Goal: Task Accomplishment & Management: Use online tool/utility

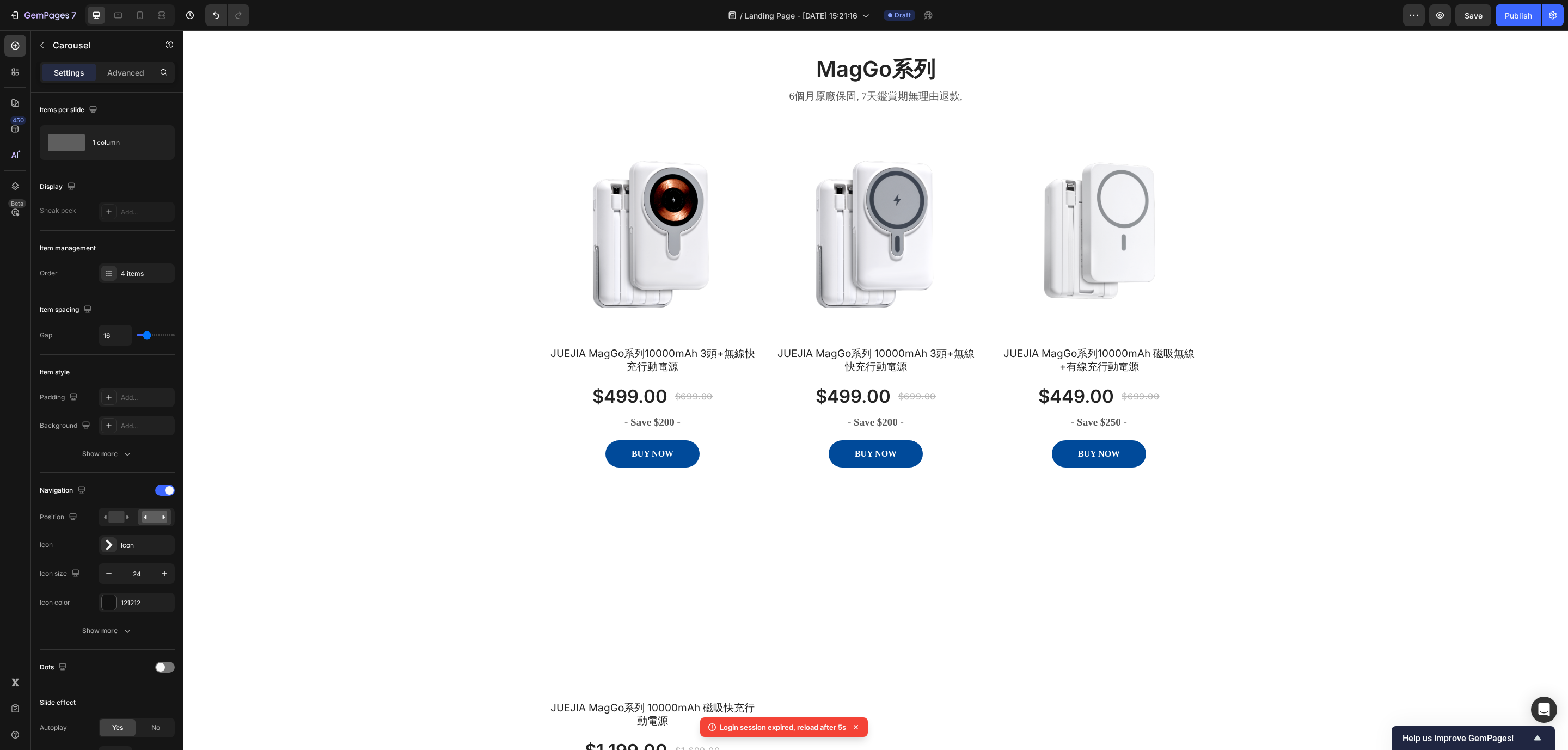
scroll to position [1274, 0]
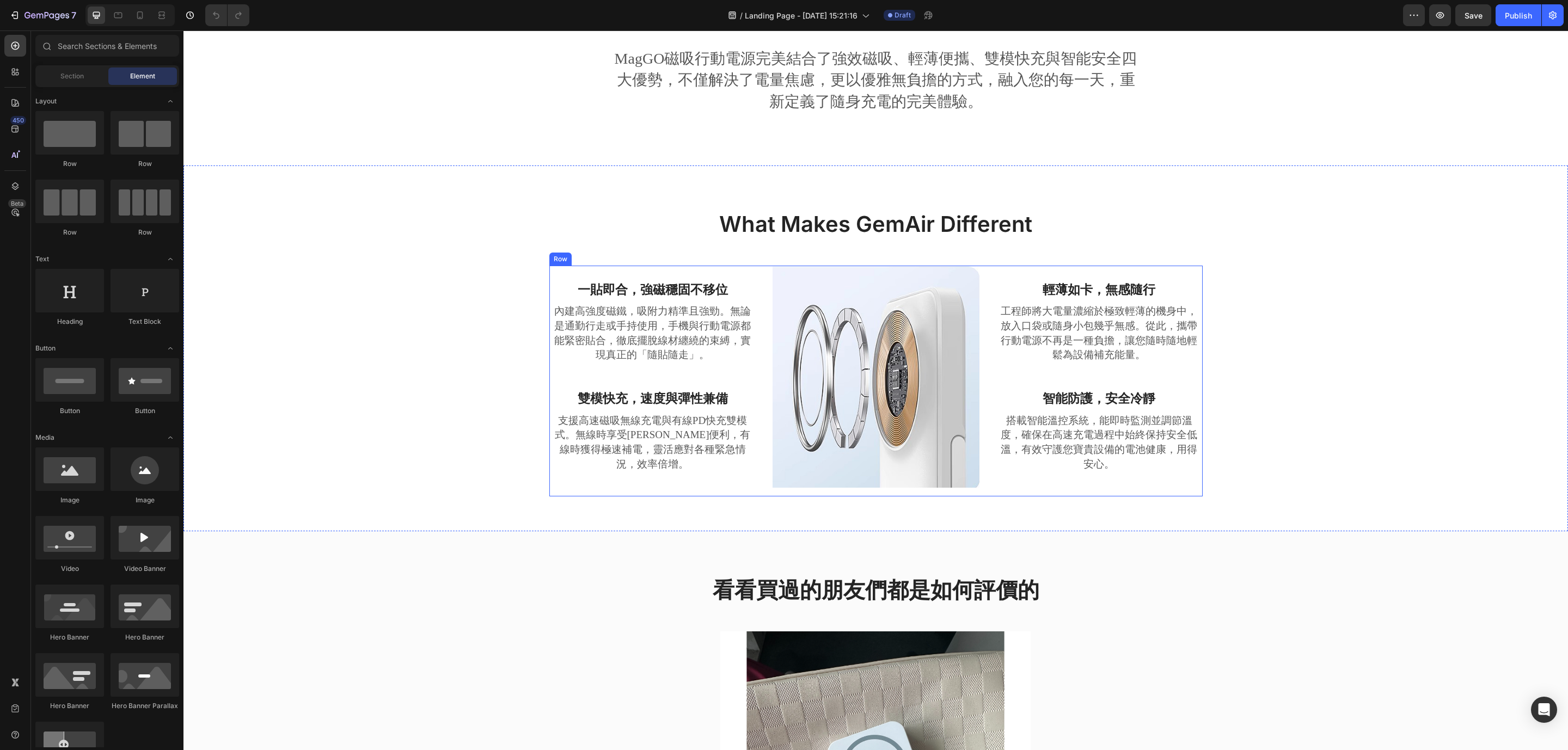
scroll to position [262, 0]
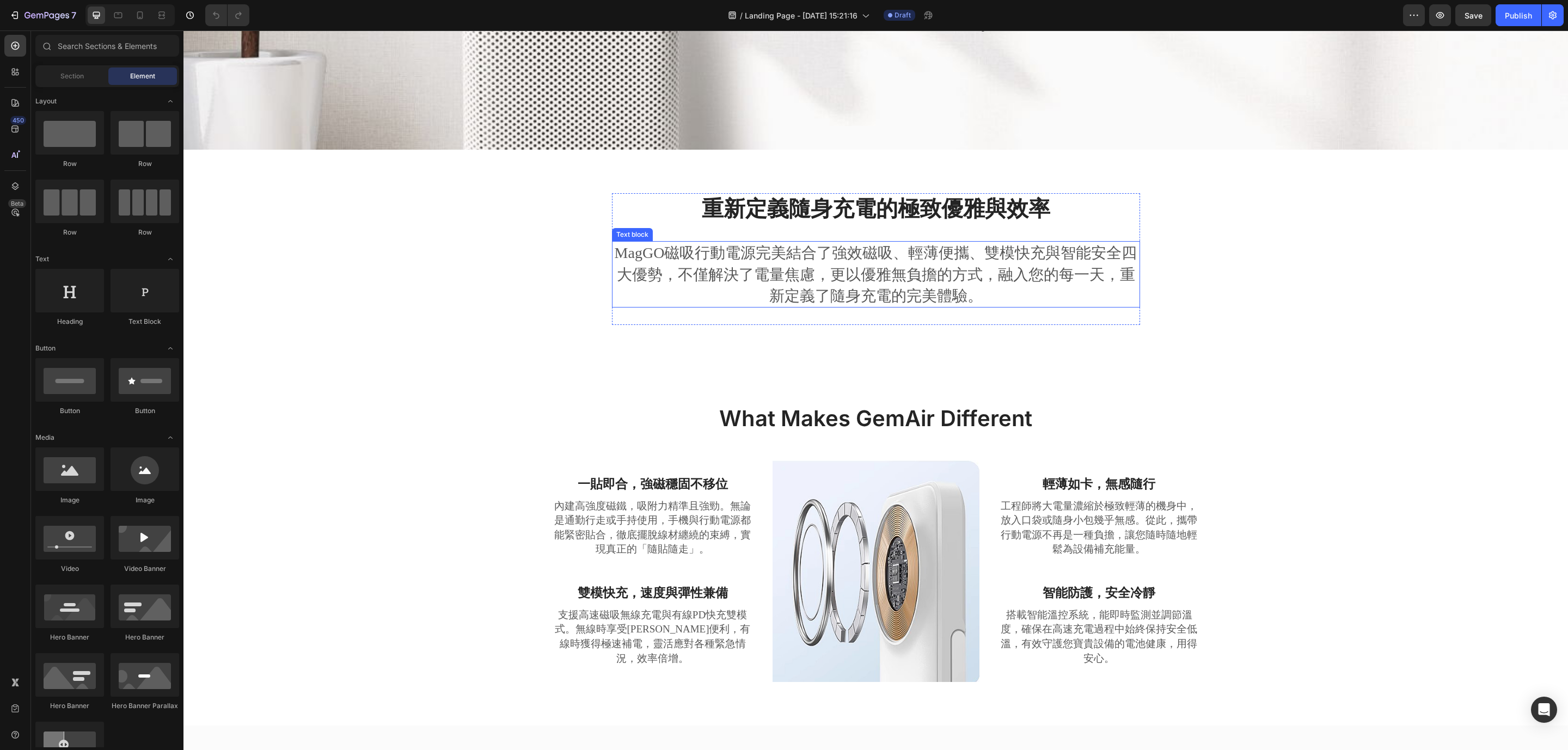
drag, startPoint x: 993, startPoint y: 277, endPoint x: 998, endPoint y: 293, distance: 16.8
click at [993, 277] on p "MagGO磁吸行動電源完美結合了強效磁吸、輕薄便攜、雙模快充與智能安全四大優勢，不僅解決了電量焦慮，更以優雅無負擔的方式，融入您的每一天，重新定義了隨身充電的…" at bounding box center [876, 274] width 526 height 65
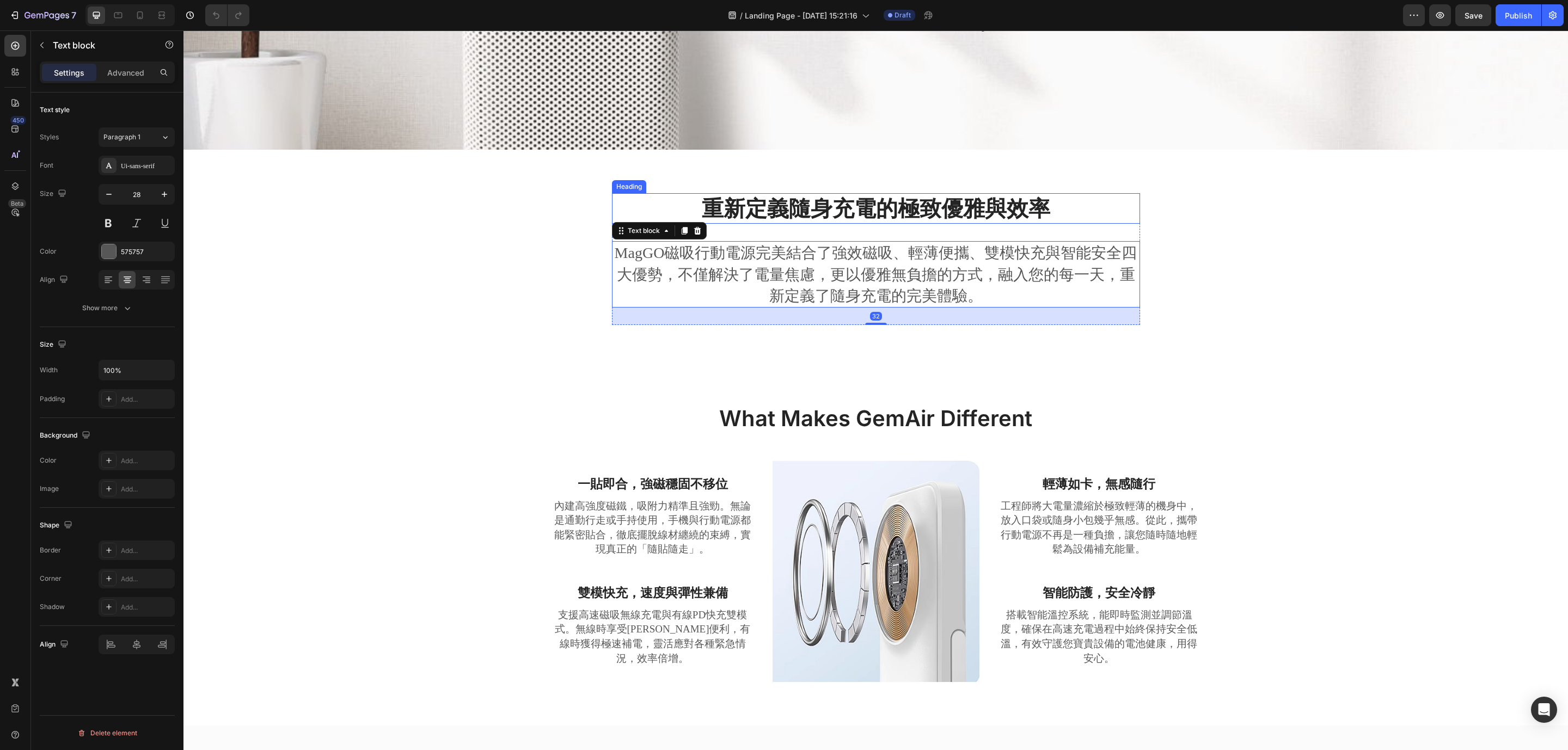
click at [979, 196] on strong "重新定義隨身充電的極致優雅與效率" at bounding box center [876, 208] width 348 height 27
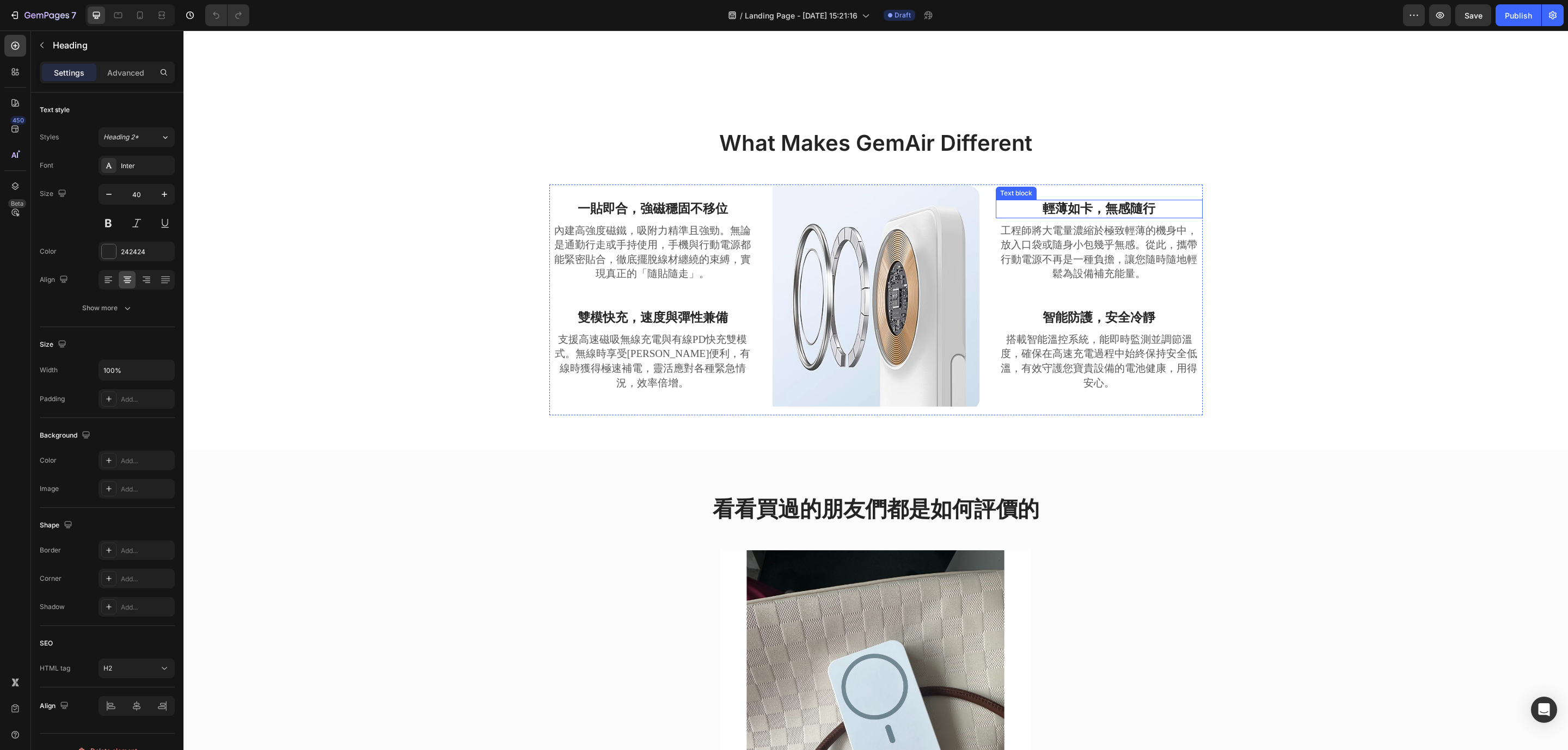
scroll to position [670, 0]
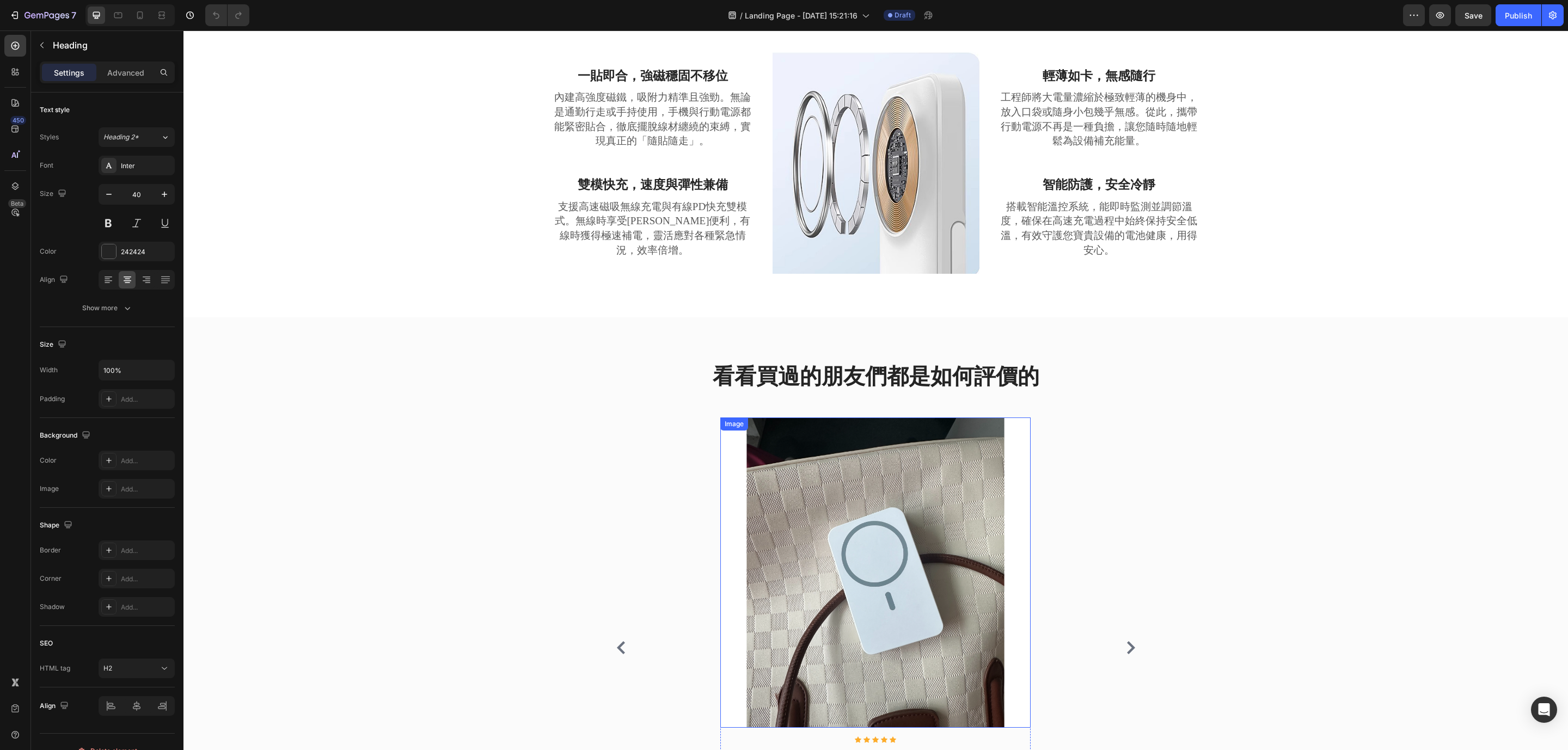
click at [839, 430] on img at bounding box center [876, 572] width 311 height 310
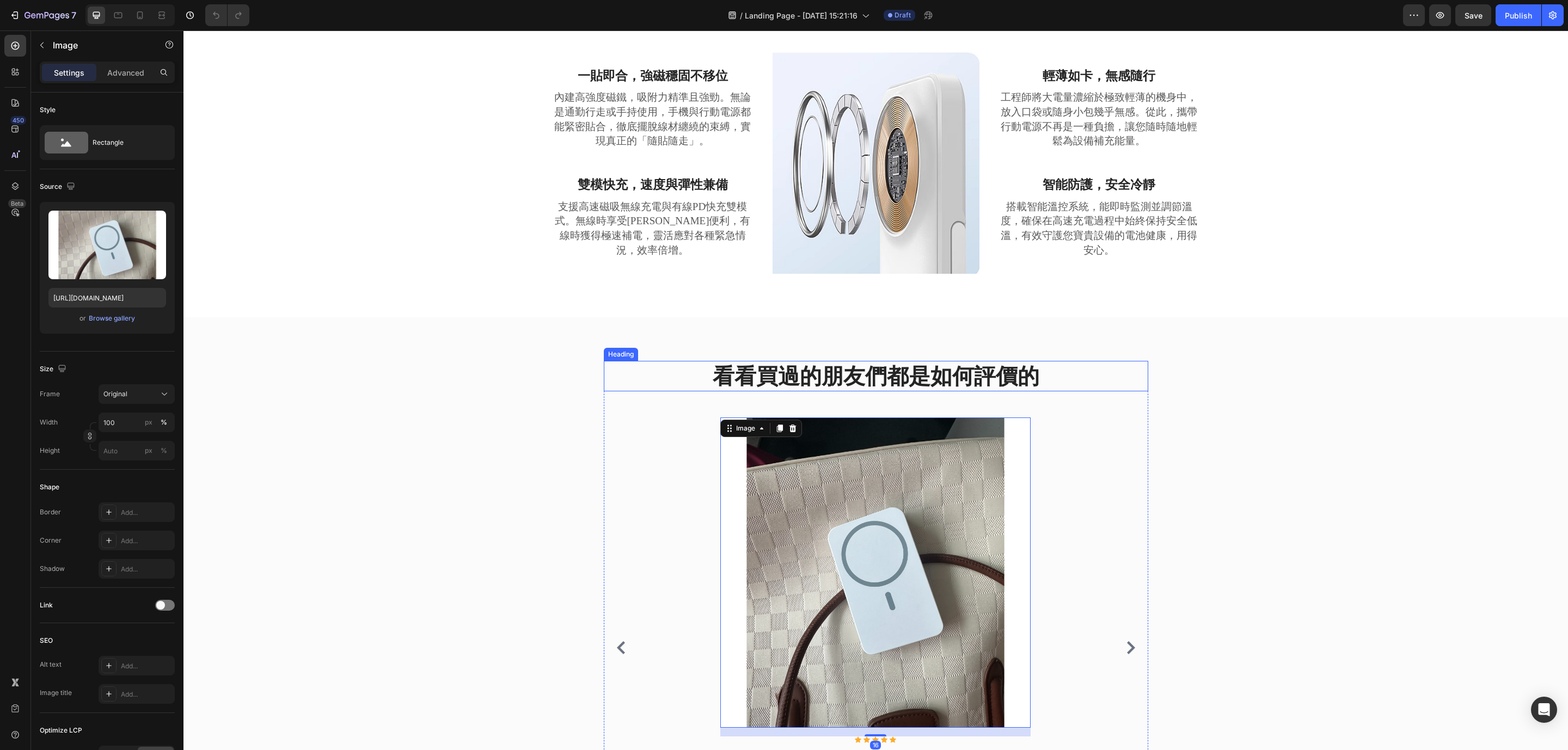
click at [949, 368] on h2 "看看買過的朋友們都是如何評價的" at bounding box center [876, 376] width 544 height 31
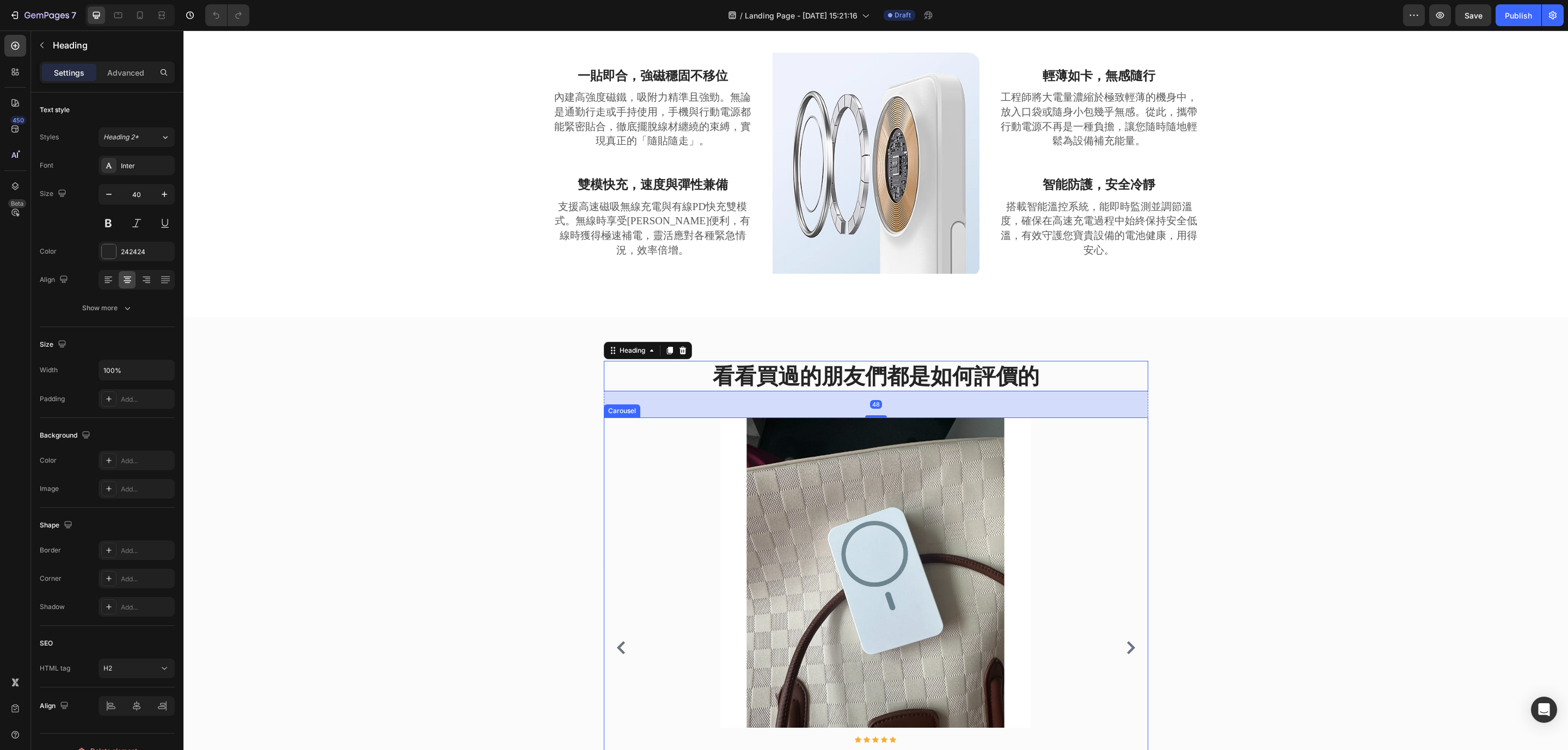
click at [864, 498] on img at bounding box center [876, 572] width 311 height 310
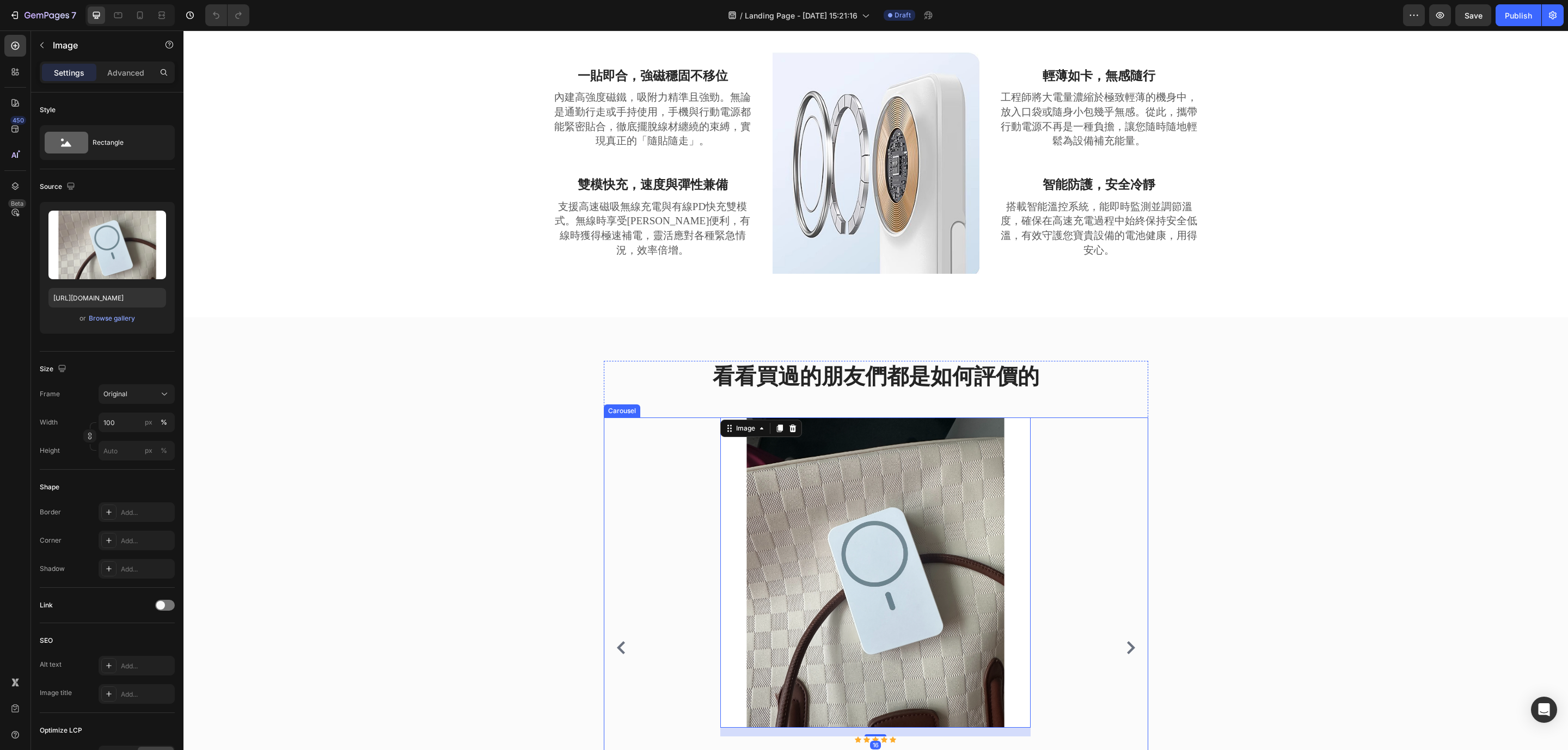
scroll to position [915, 0]
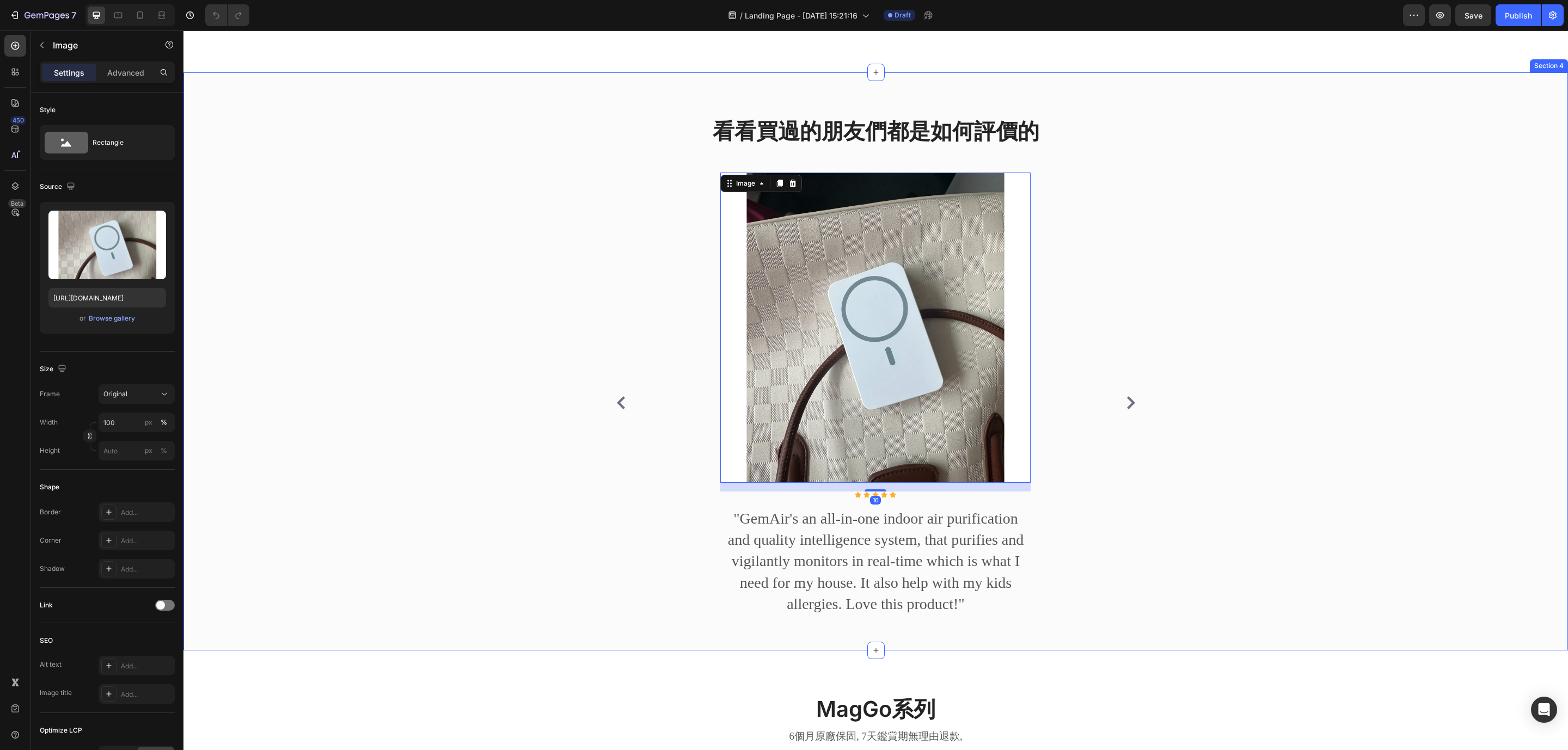
click at [1327, 295] on div "看看買過的朋友們都是如何評價的 Heading Image 16 Icon Icon Icon Icon Icon Icon List Hoz "GemAir…" at bounding box center [876, 379] width 1368 height 526
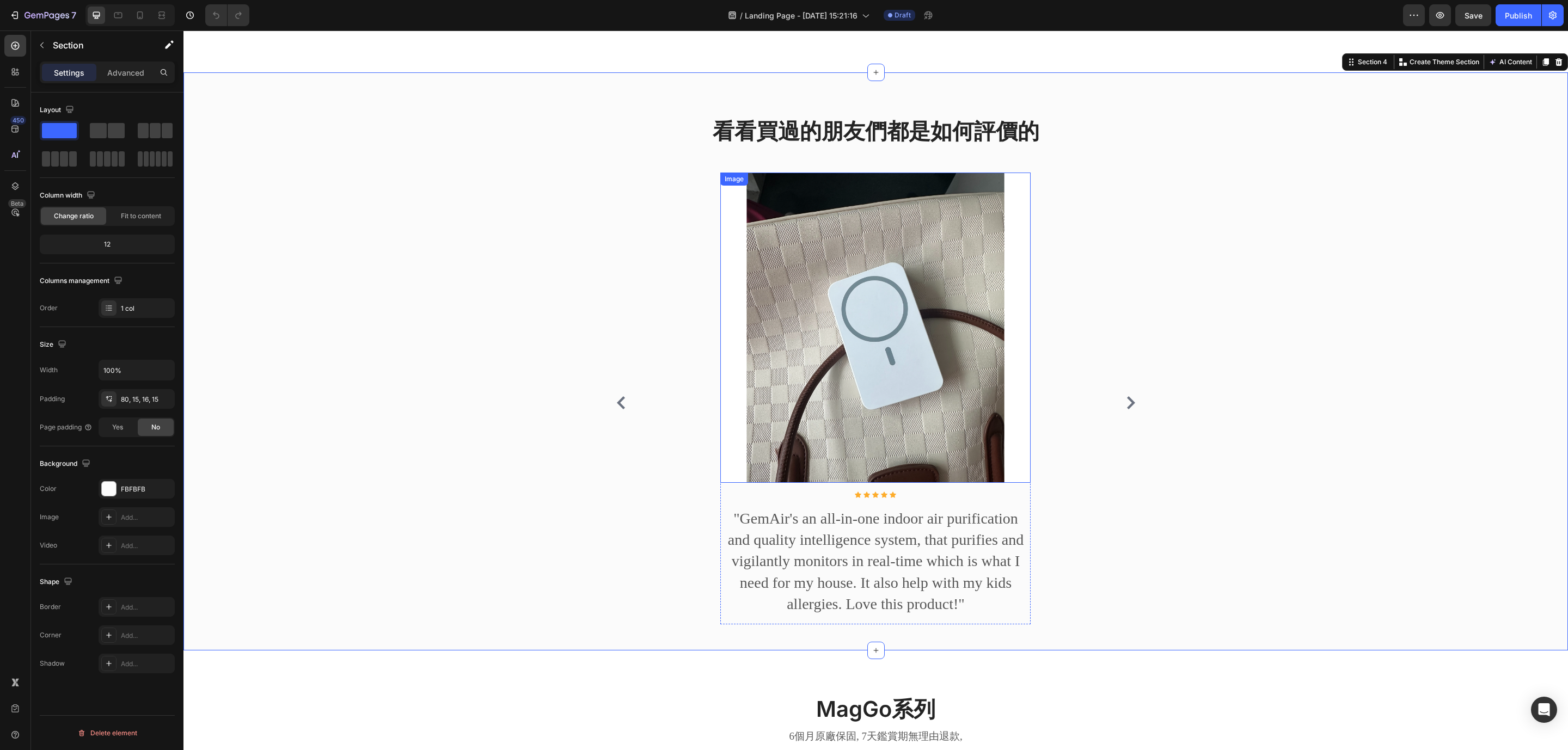
click at [914, 350] on img at bounding box center [876, 327] width 311 height 310
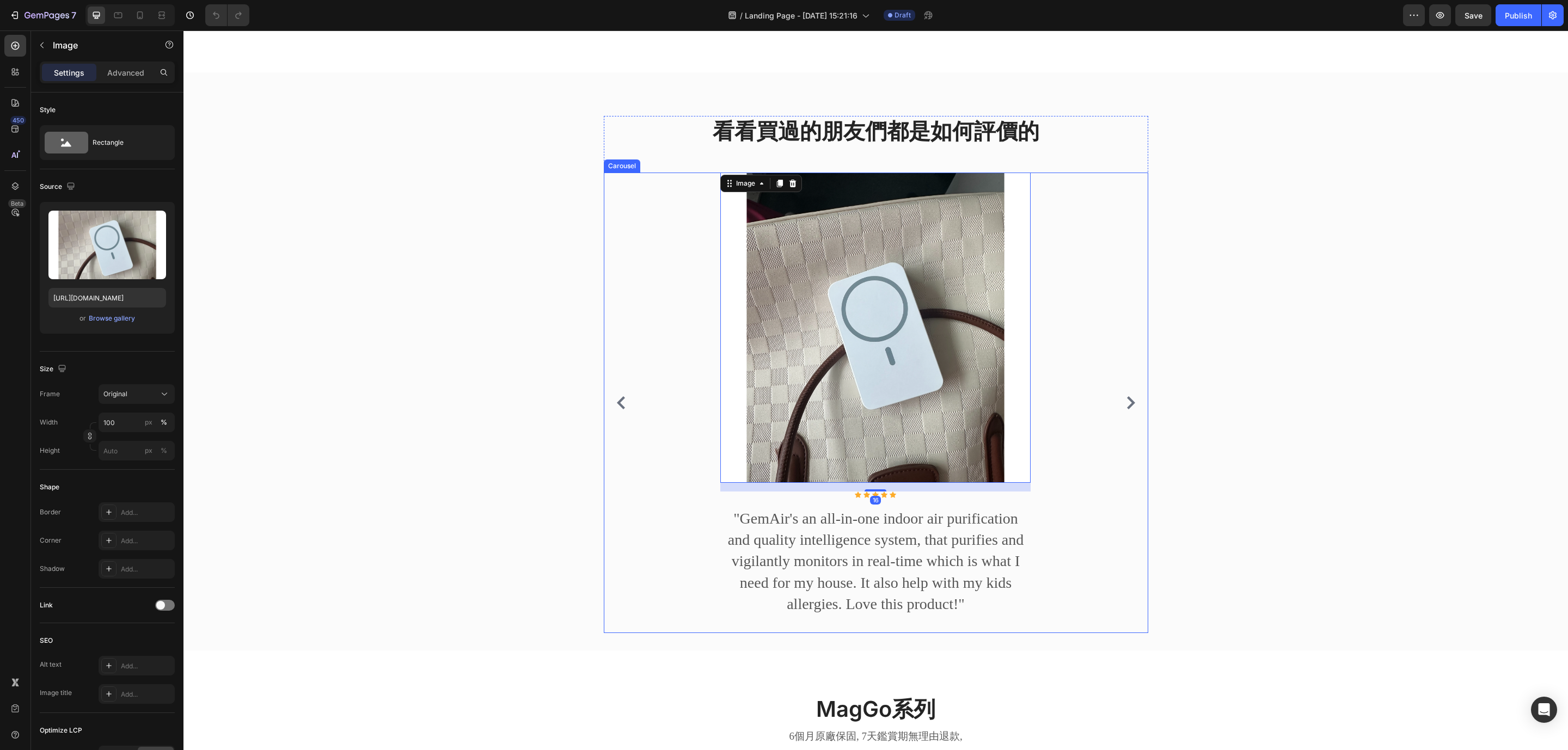
click at [1122, 410] on button "Carousel Next Arrow" at bounding box center [1130, 402] width 18 height 18
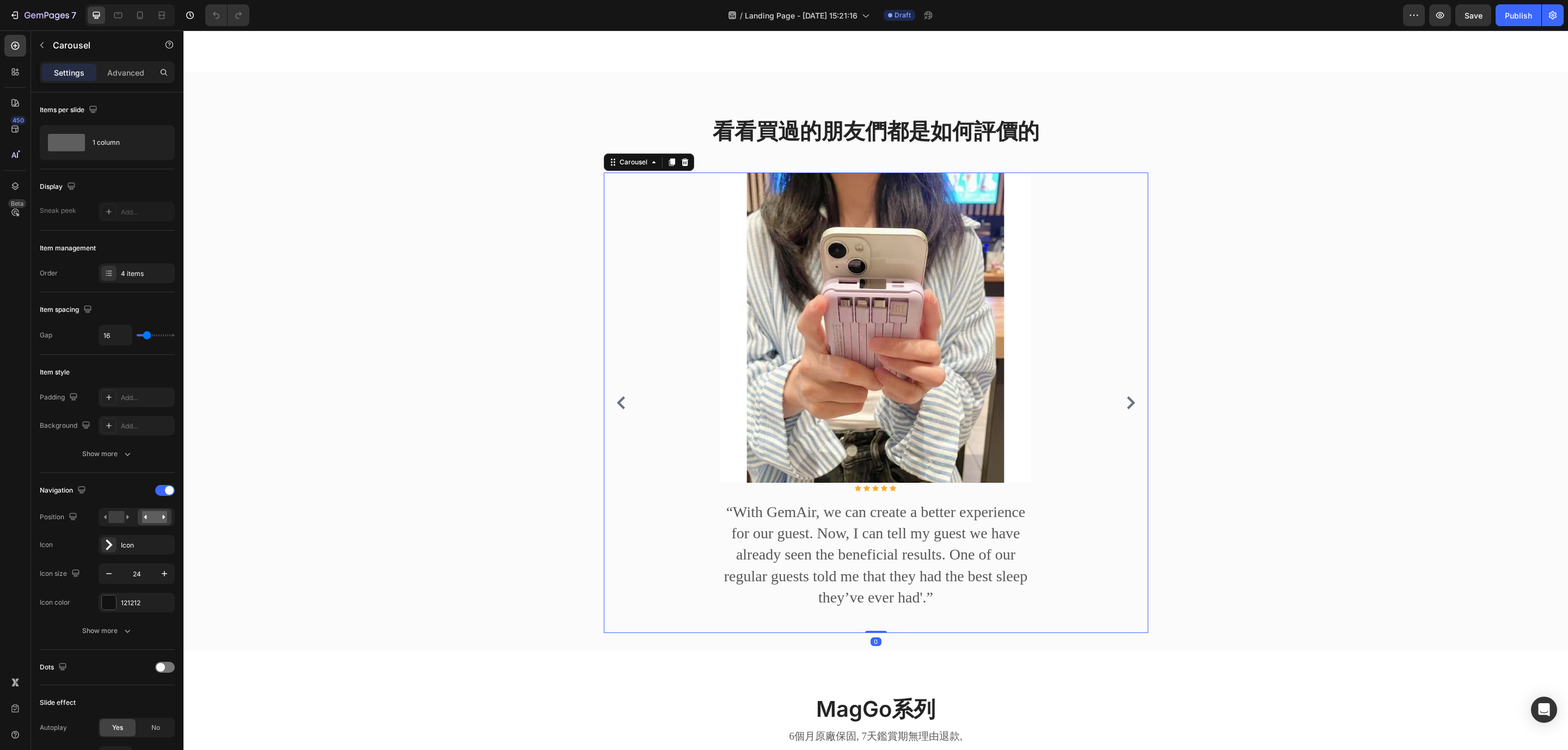
click at [1125, 410] on icon "Carousel Next Arrow" at bounding box center [1131, 403] width 13 height 13
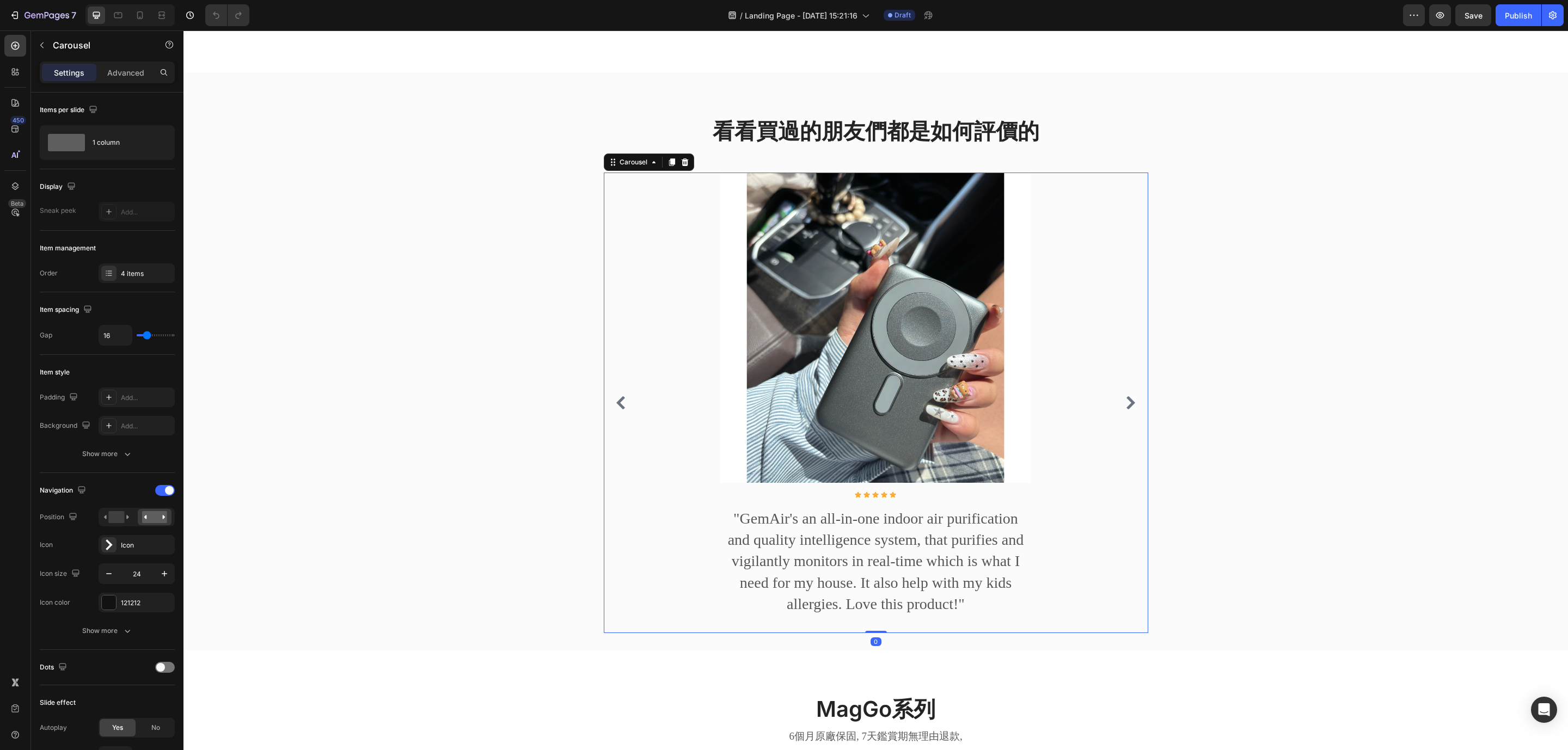
click at [1125, 410] on icon "Carousel Next Arrow" at bounding box center [1131, 403] width 13 height 13
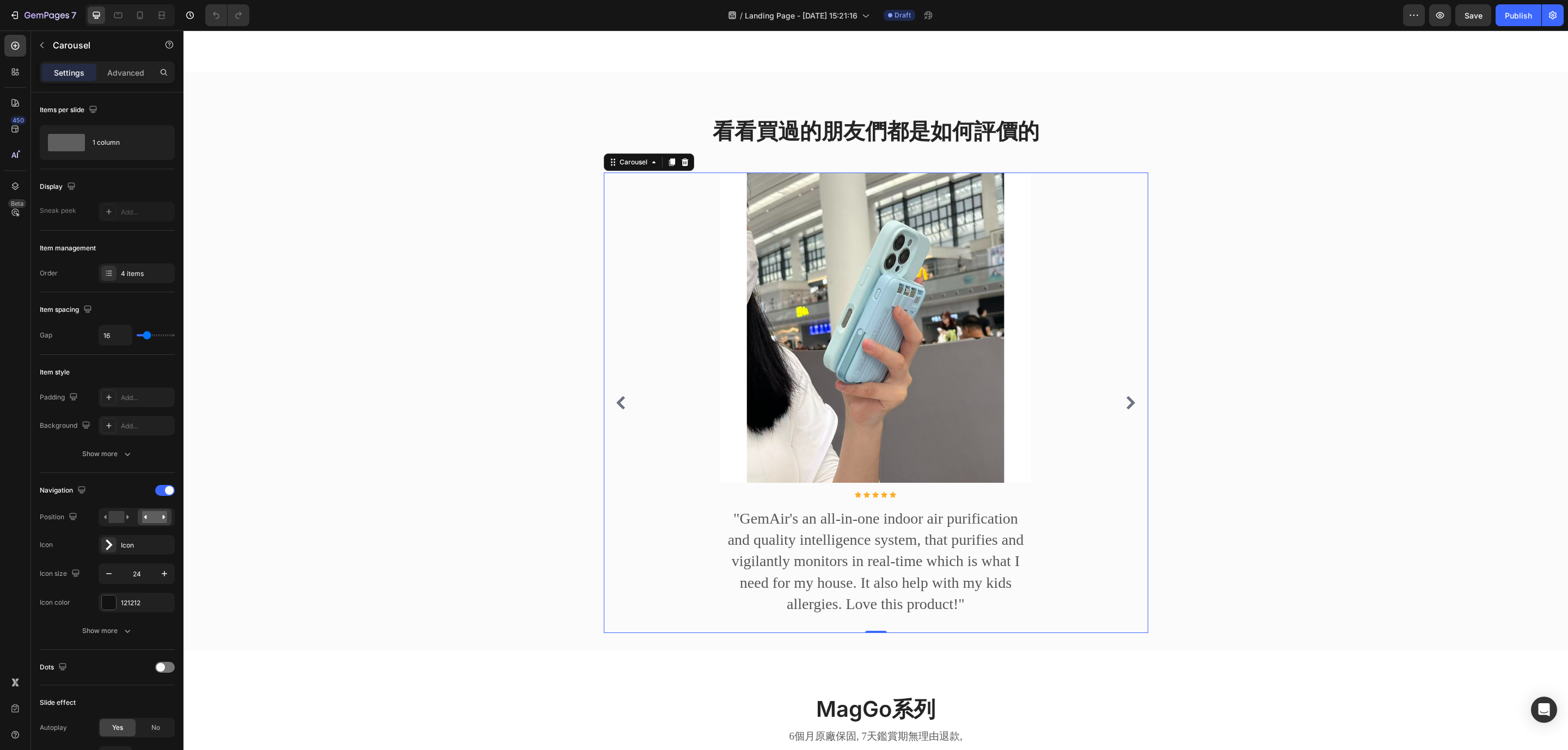
click at [1125, 410] on icon "Carousel Next Arrow" at bounding box center [1131, 403] width 13 height 13
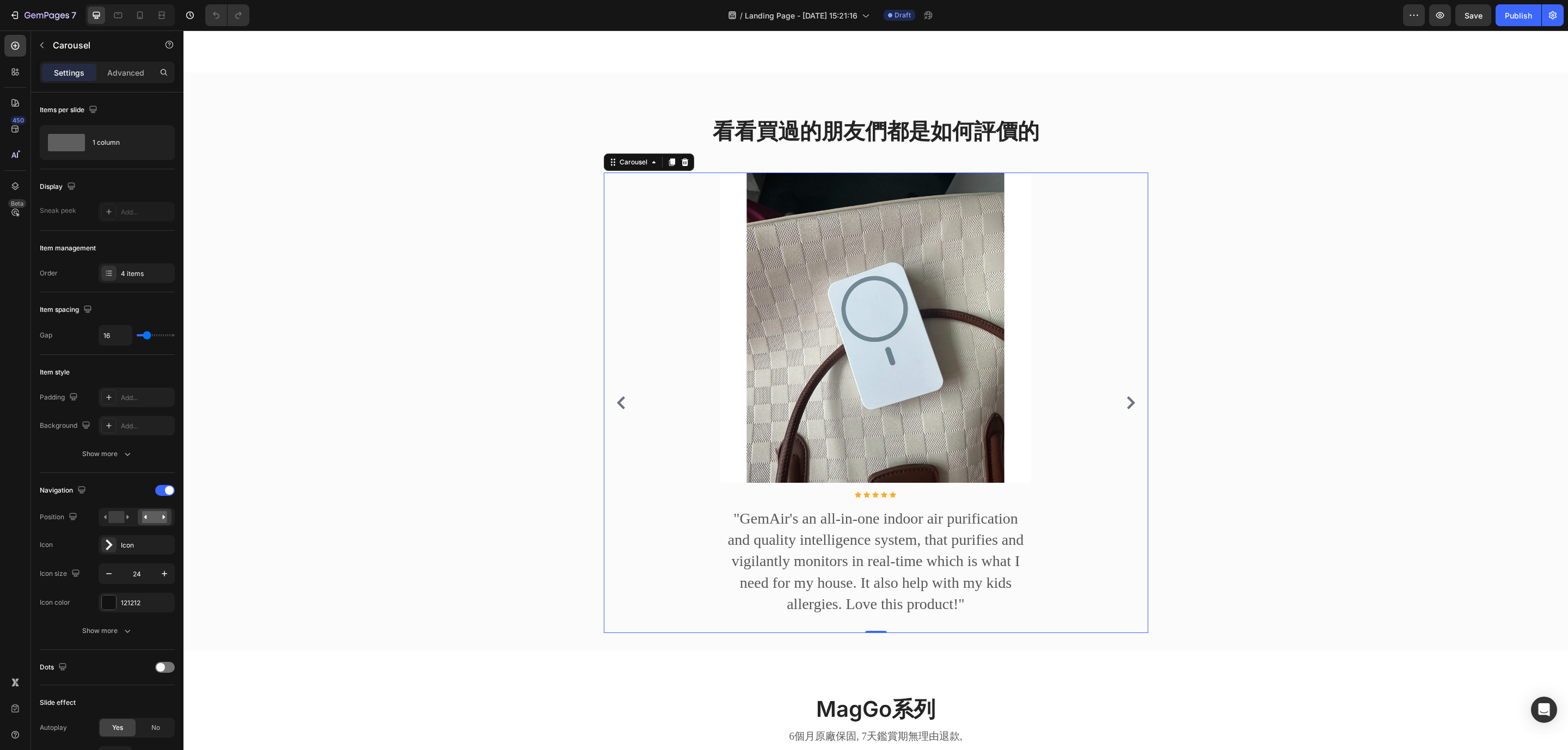
click at [1125, 410] on icon "Carousel Next Arrow" at bounding box center [1131, 403] width 13 height 13
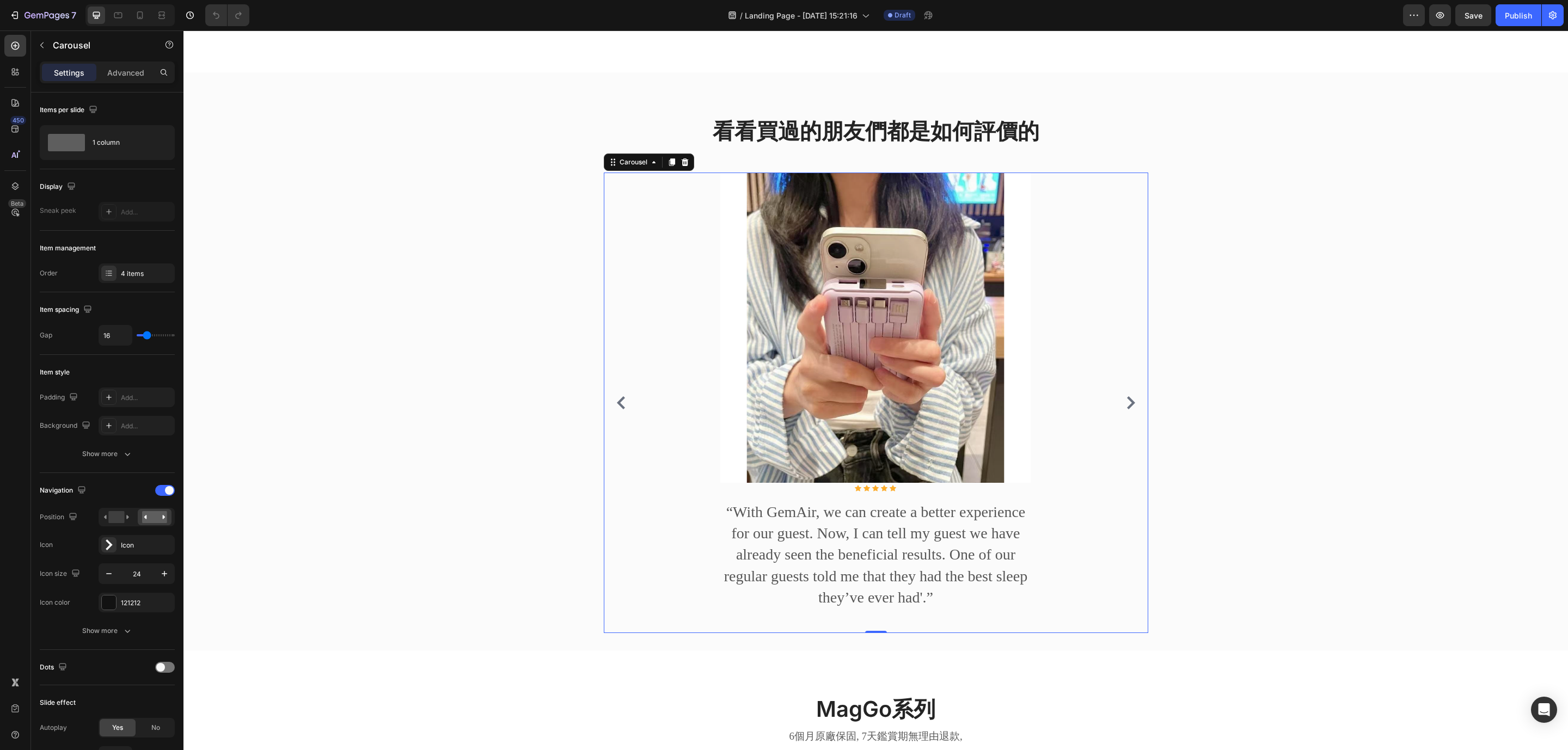
click at [1125, 410] on icon "Carousel Next Arrow" at bounding box center [1131, 403] width 13 height 13
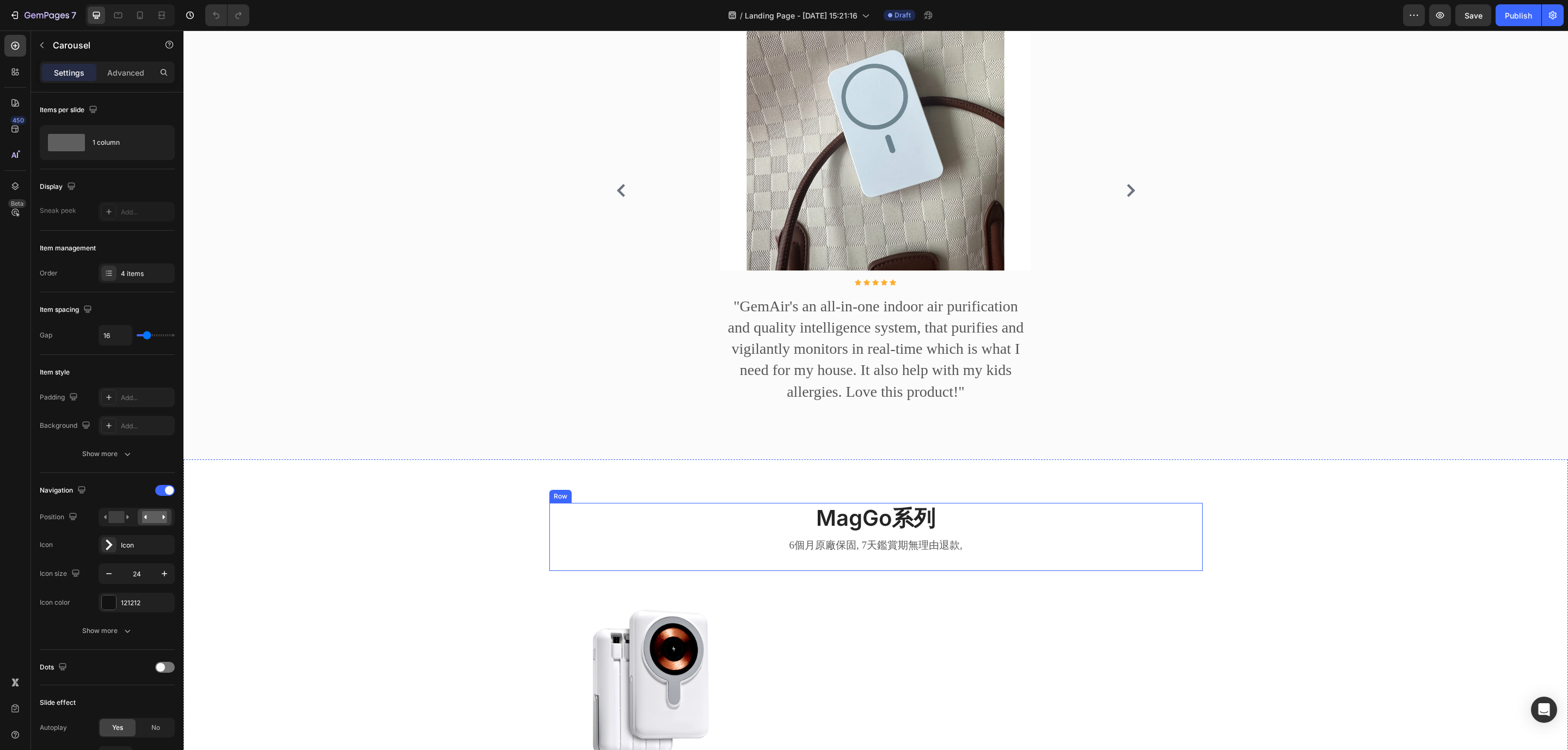
scroll to position [879, 0]
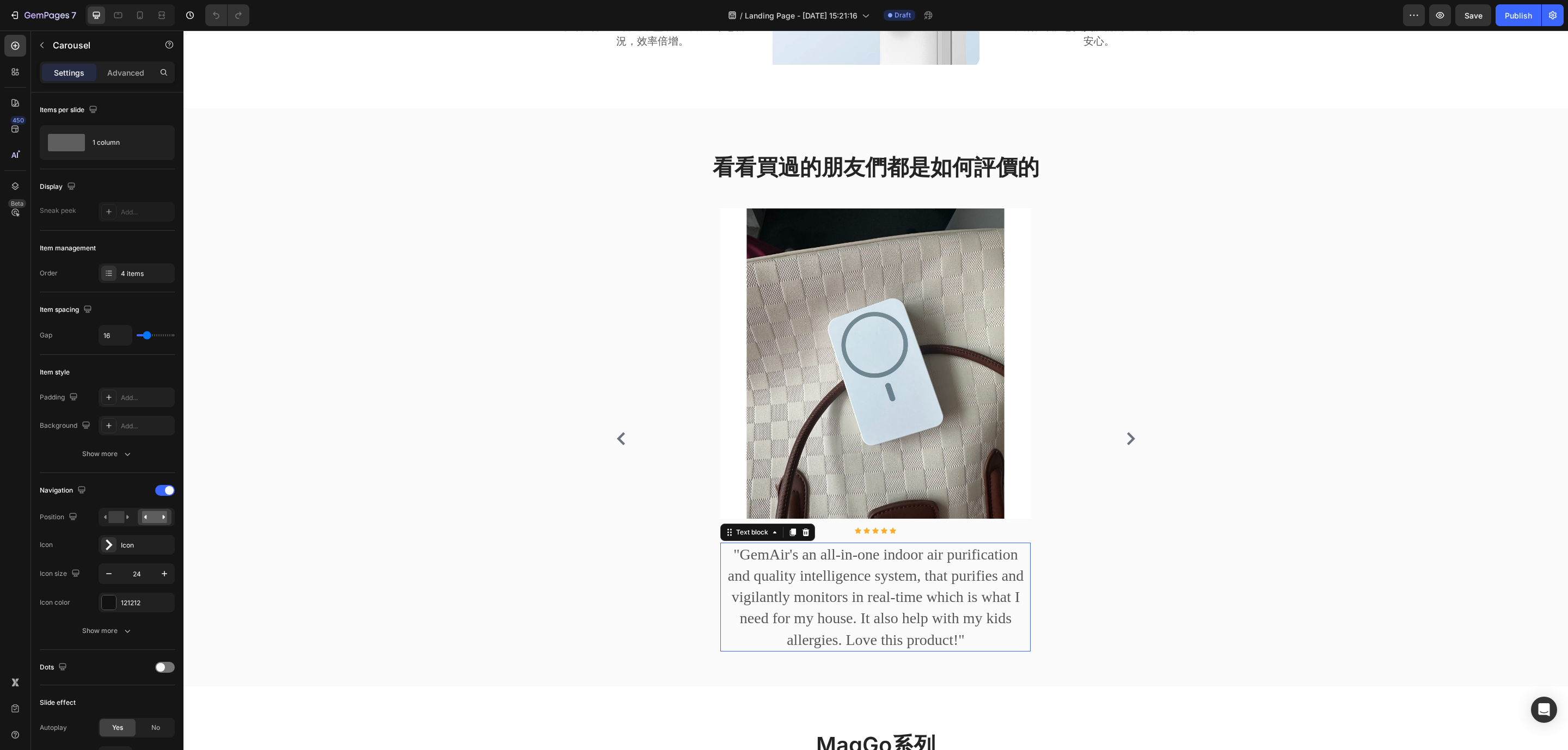
click at [843, 575] on p ""GemAir's an all-in-one indoor air purification and quality intelligence system…" at bounding box center [875, 597] width 308 height 107
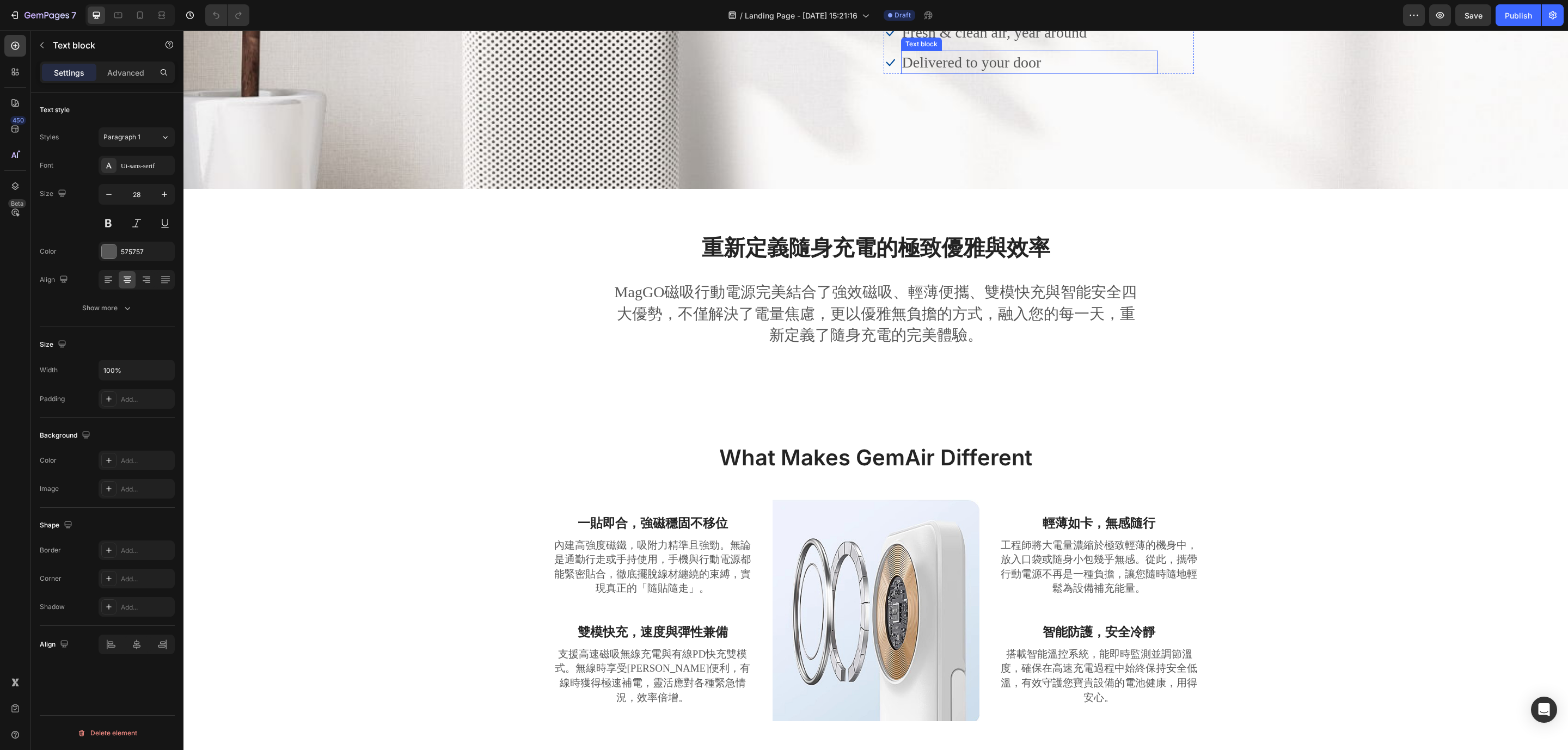
scroll to position [0, 0]
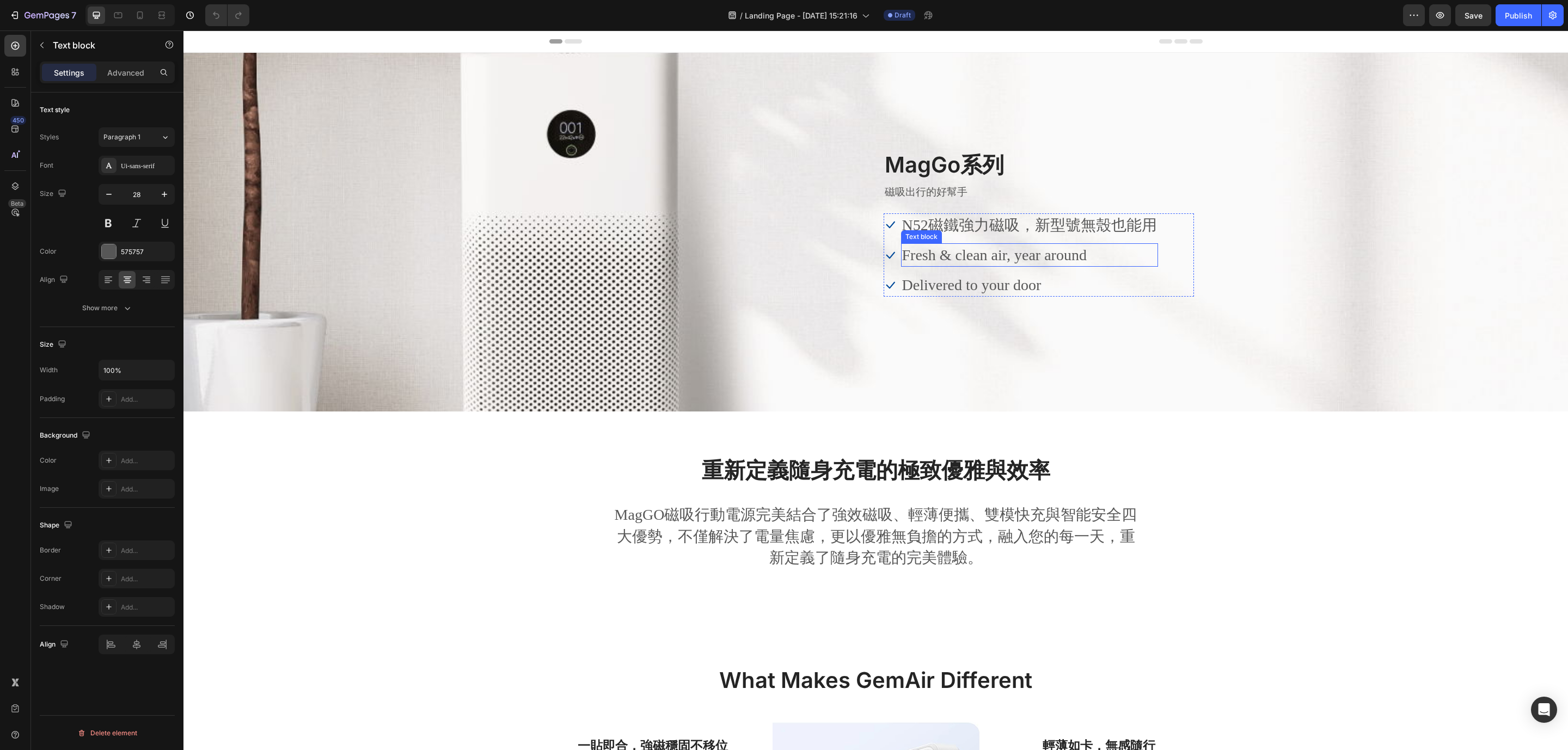
drag, startPoint x: 987, startPoint y: 260, endPoint x: 1009, endPoint y: 260, distance: 22.0
click at [987, 260] on p "Fresh & clean air, year around" at bounding box center [1029, 254] width 254 height 22
click at [1062, 256] on p "Fresh & clean air, year around" at bounding box center [1029, 254] width 254 height 22
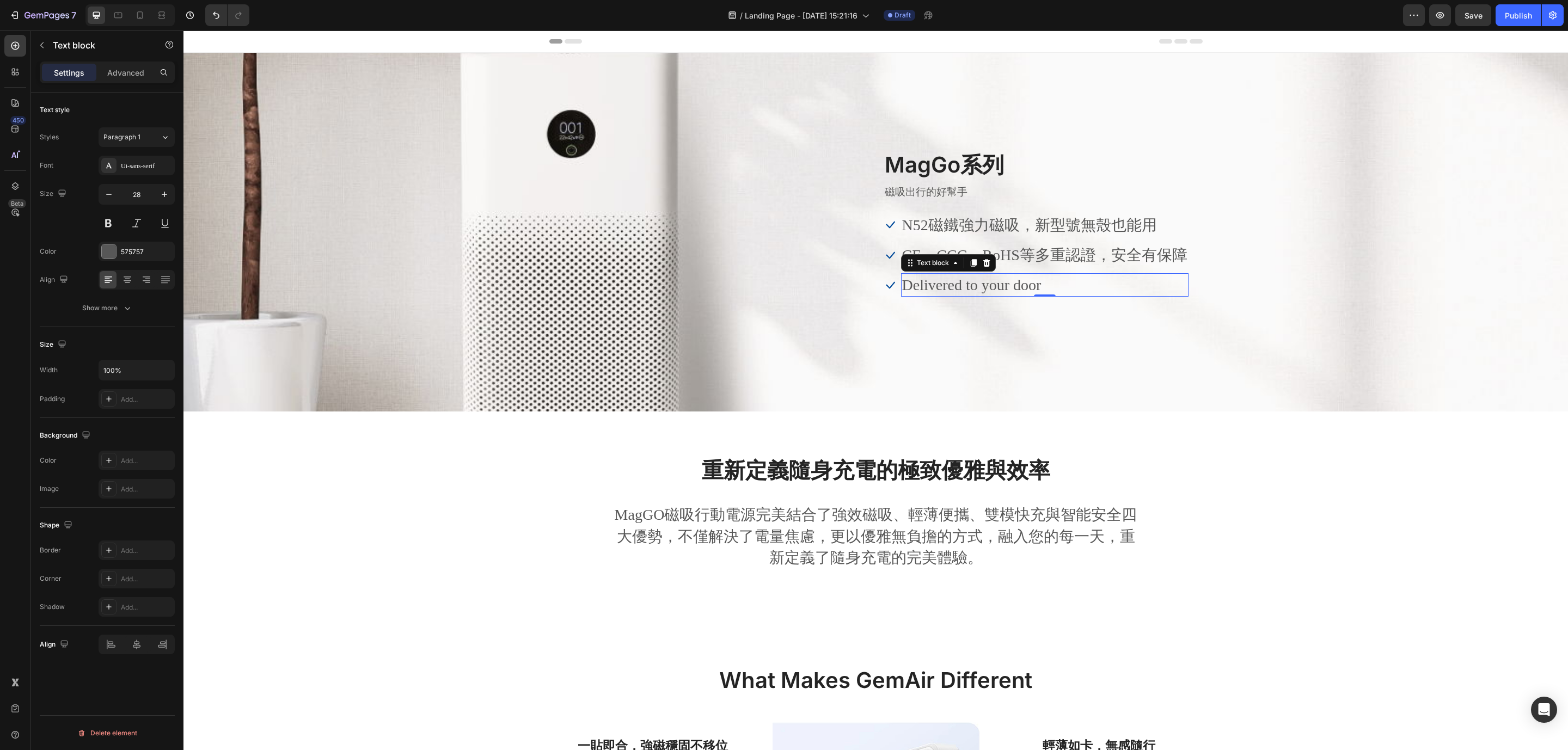
click at [982, 291] on p "Delivered to your door" at bounding box center [1044, 284] width 285 height 22
click at [992, 286] on p "Delivered to your door" at bounding box center [1044, 284] width 285 height 22
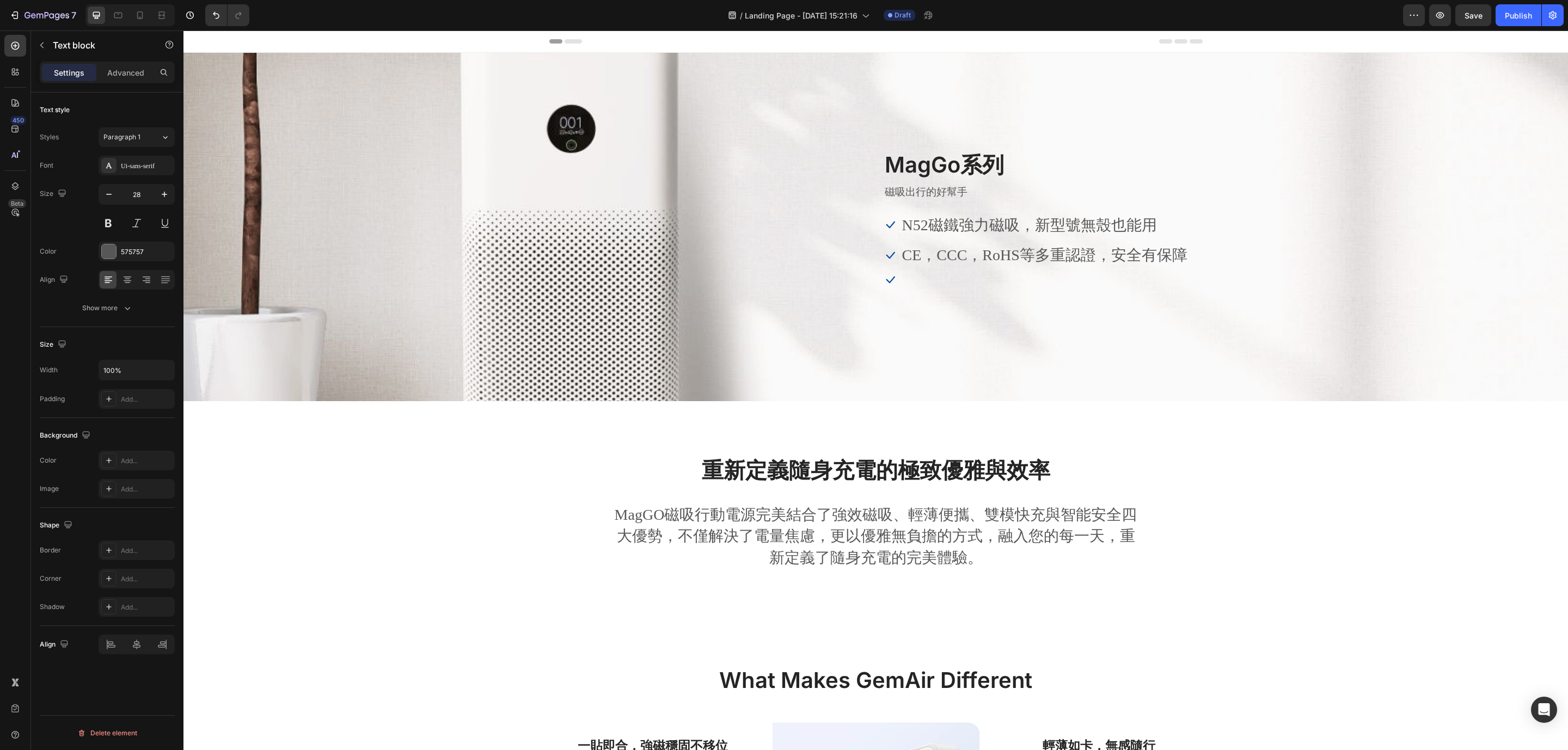
click at [918, 280] on div at bounding box center [1044, 280] width 287 height 2
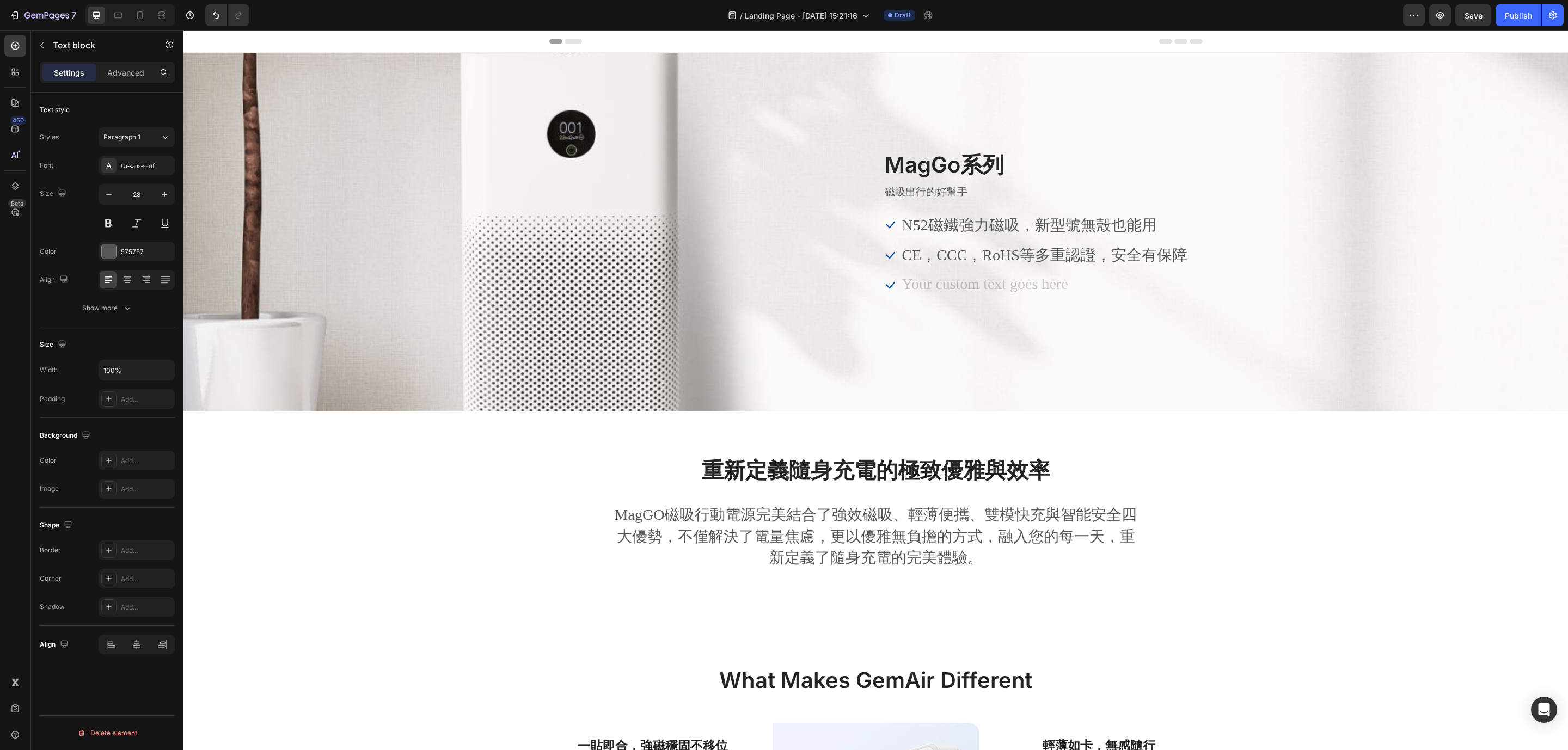
click at [911, 283] on div "Rich Text Editor. Editing area: main" at bounding box center [1044, 284] width 287 height 23
click at [1221, 438] on div "重新定義隨身充電的極致優雅與效率 Heading MagGO磁吸行動電源完美結合了強效磁吸、輕薄便攜、雙模快充與智能安全四大優勢，不僅解決了電量焦慮，更以優雅…" at bounding box center [876, 516] width 1385 height 210
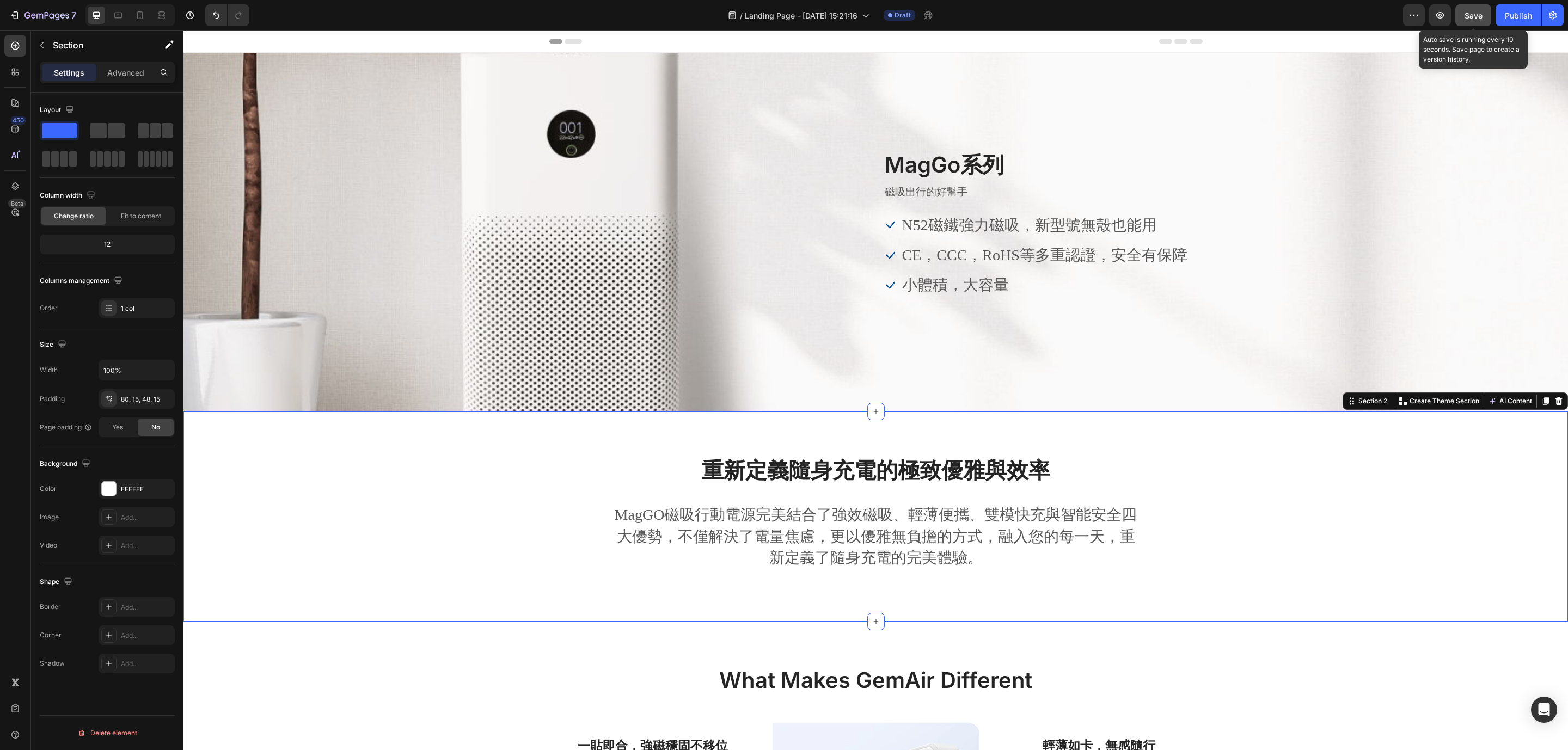
click at [1469, 14] on span "Save" at bounding box center [1473, 16] width 18 height 9
click at [1257, 18] on div "/ Landing Page - Sep 27, 15:21:16 Draft" at bounding box center [831, 15] width 1145 height 22
